Goal: Task Accomplishment & Management: Complete application form

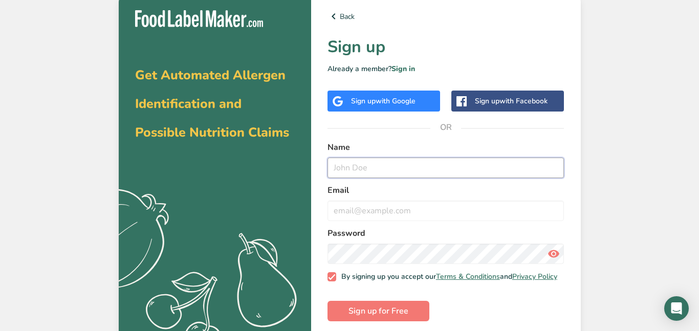
click at [430, 167] on input "text" at bounding box center [445, 168] width 237 height 20
type input "b"
type input "Brayden"
click at [357, 204] on input "email" at bounding box center [445, 210] width 237 height 20
click at [344, 212] on input "email" at bounding box center [445, 210] width 237 height 20
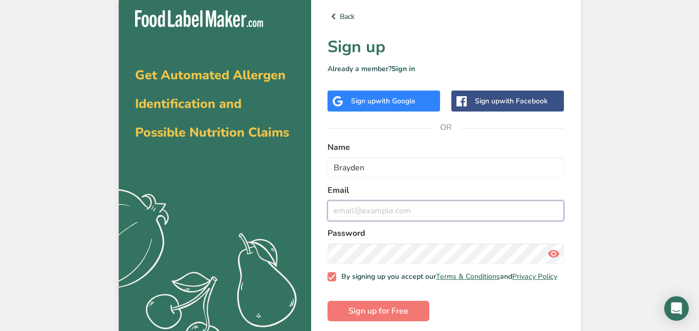
click at [333, 212] on input "email" at bounding box center [445, 210] width 237 height 20
type input "[EMAIL_ADDRESS][DOMAIN_NAME]"
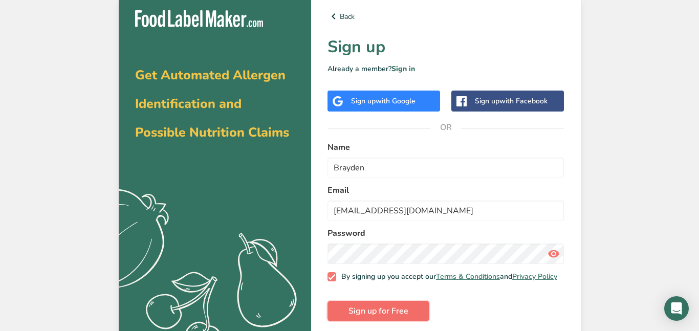
click at [373, 312] on span "Sign up for Free" at bounding box center [378, 311] width 60 height 12
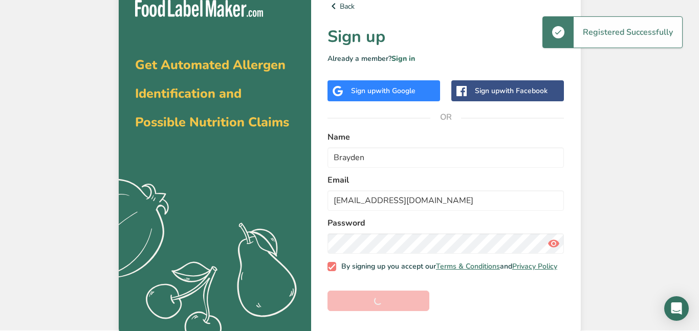
scroll to position [16, 0]
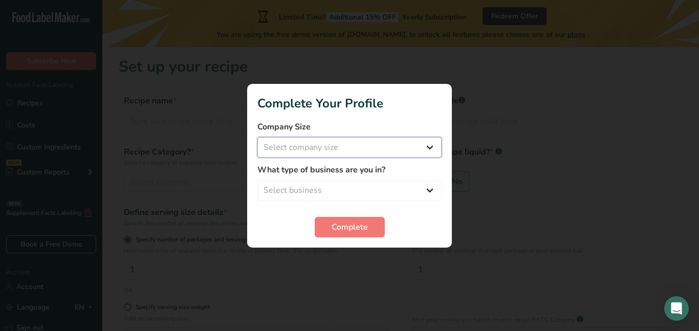
click at [430, 146] on select "Select company size Fewer than 10 Employees 10 to 50 Employees 51 to 500 Employ…" at bounding box center [349, 147] width 184 height 20
select select "2"
click at [257, 137] on select "Select company size Fewer than 10 Employees 10 to 50 Employees 51 to 500 Employ…" at bounding box center [349, 147] width 184 height 20
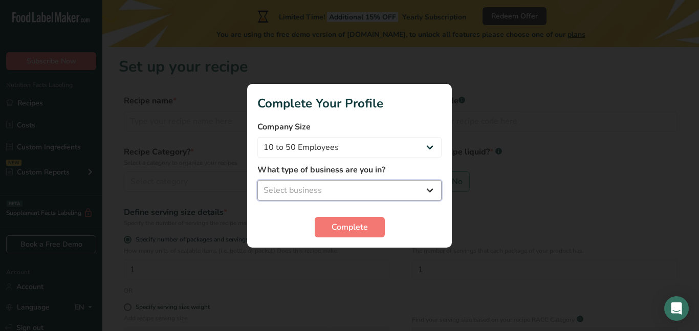
click at [426, 187] on select "Select business Packaged Food Manufacturer Restaurant & Cafe Bakery Meal Plans …" at bounding box center [349, 190] width 184 height 20
select select "1"
click at [257, 180] on select "Select business Packaged Food Manufacturer Restaurant & Cafe Bakery Meal Plans …" at bounding box center [349, 190] width 184 height 20
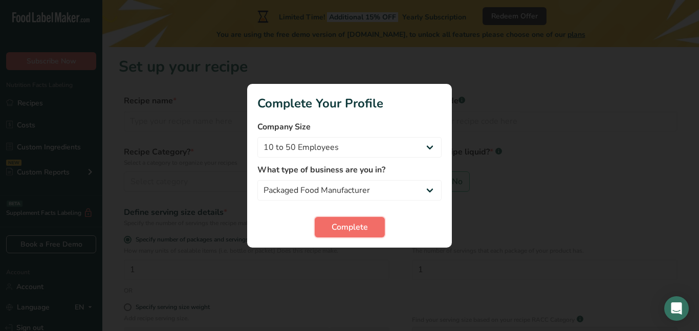
click at [352, 225] on span "Complete" at bounding box center [349, 227] width 36 height 12
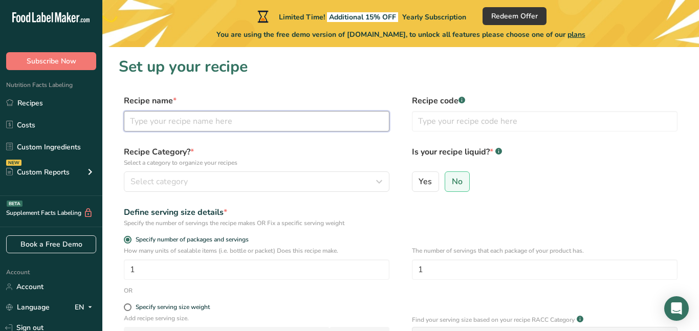
click at [216, 126] on input "text" at bounding box center [256, 121] width 265 height 20
type input "The Bulk Bar"
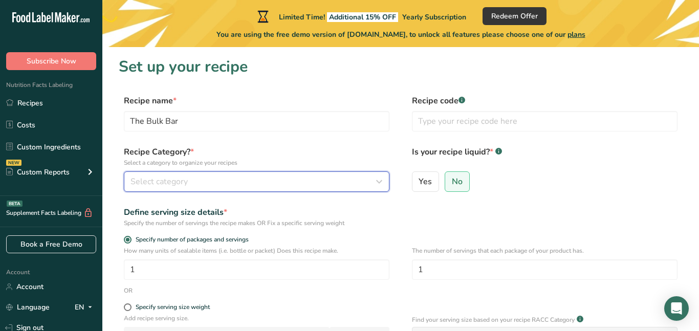
click at [193, 184] on div "Select category" at bounding box center [253, 181] width 246 height 12
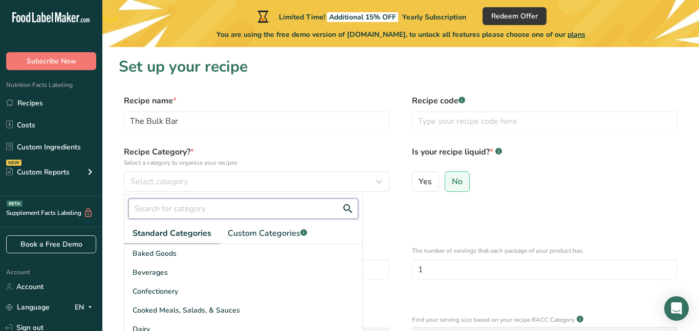
click at [176, 215] on input "text" at bounding box center [243, 208] width 230 height 20
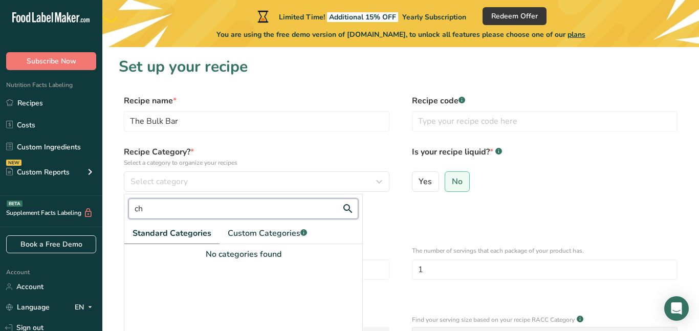
type input "c"
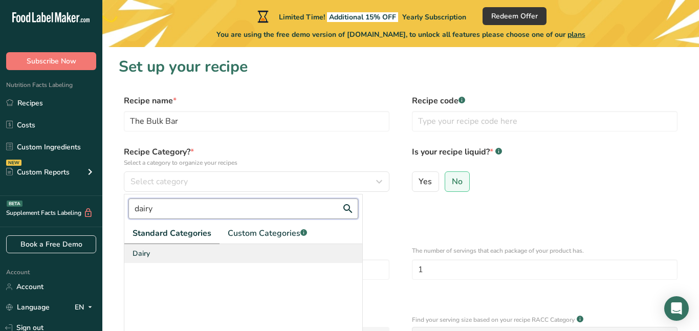
type input "dairy"
click at [146, 251] on span "Dairy" at bounding box center [140, 253] width 17 height 11
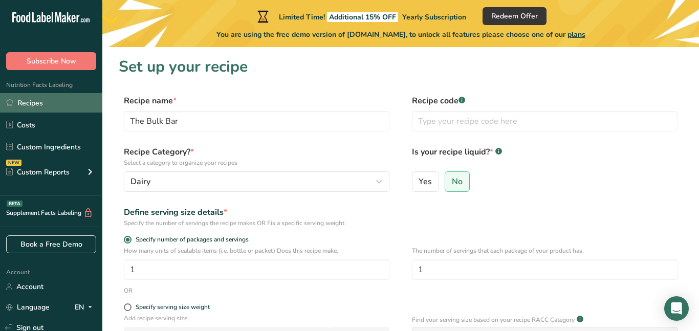
click at [61, 101] on link "Recipes" at bounding box center [51, 102] width 102 height 19
